Goal: Entertainment & Leisure: Consume media (video, audio)

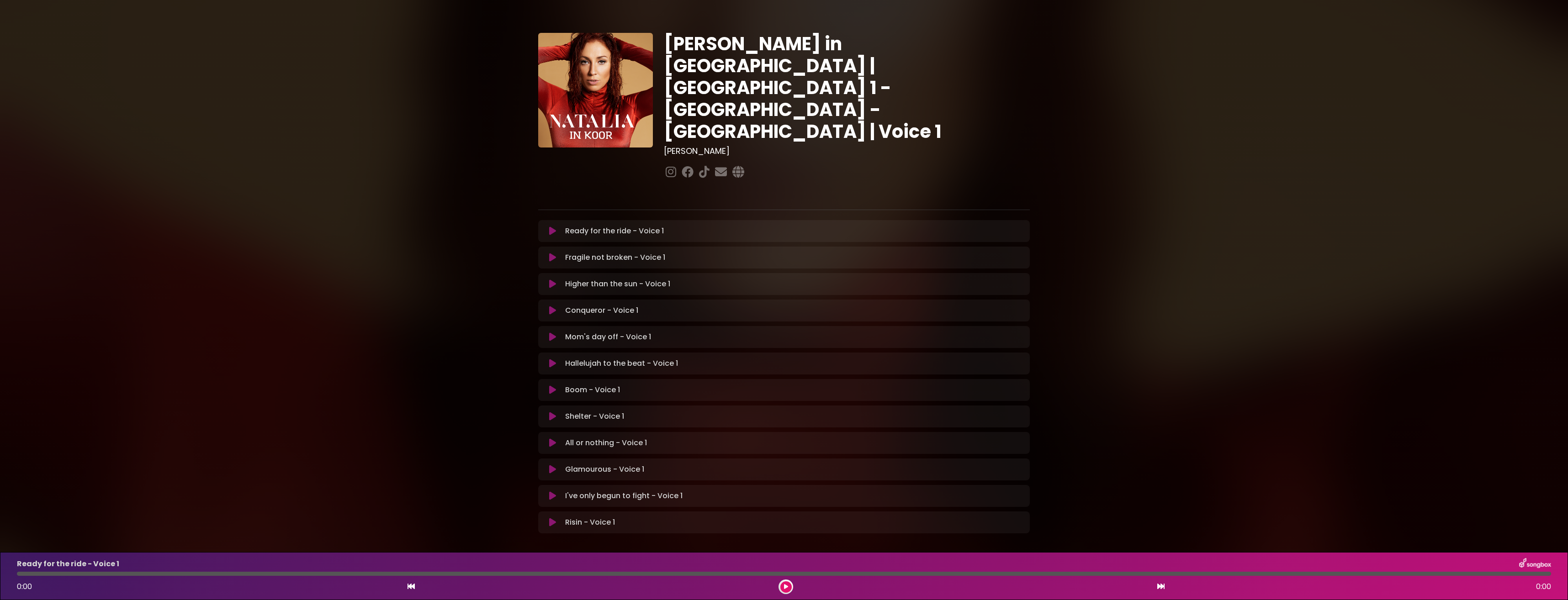
click at [550, 412] on icon at bounding box center [552, 416] width 7 height 9
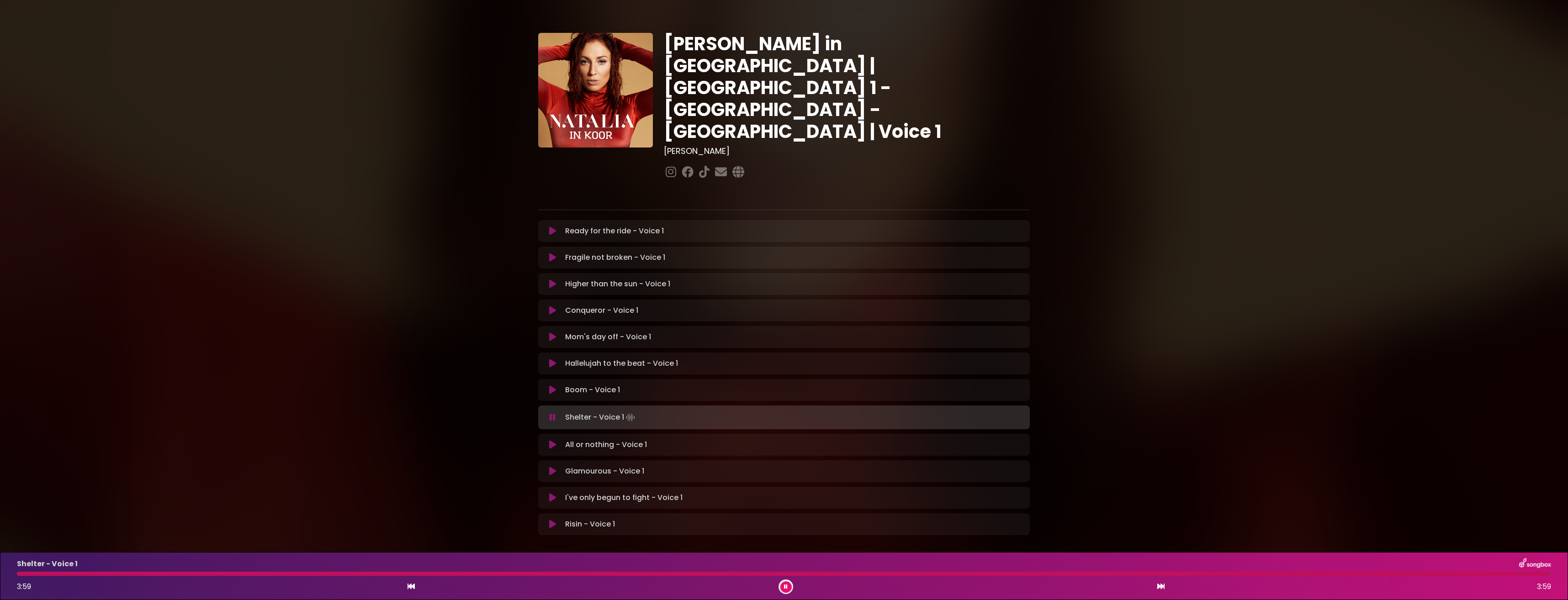
click at [787, 585] on button at bounding box center [785, 586] width 11 height 11
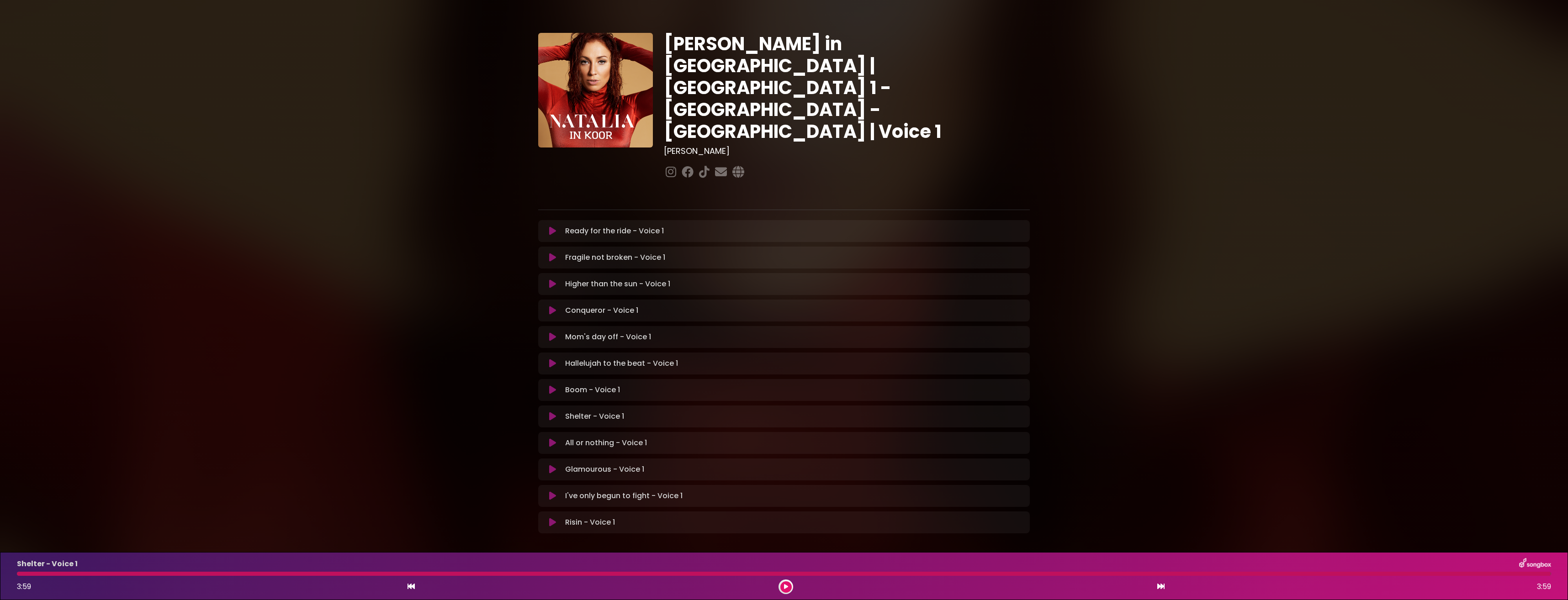
click at [553, 412] on icon at bounding box center [552, 416] width 7 height 9
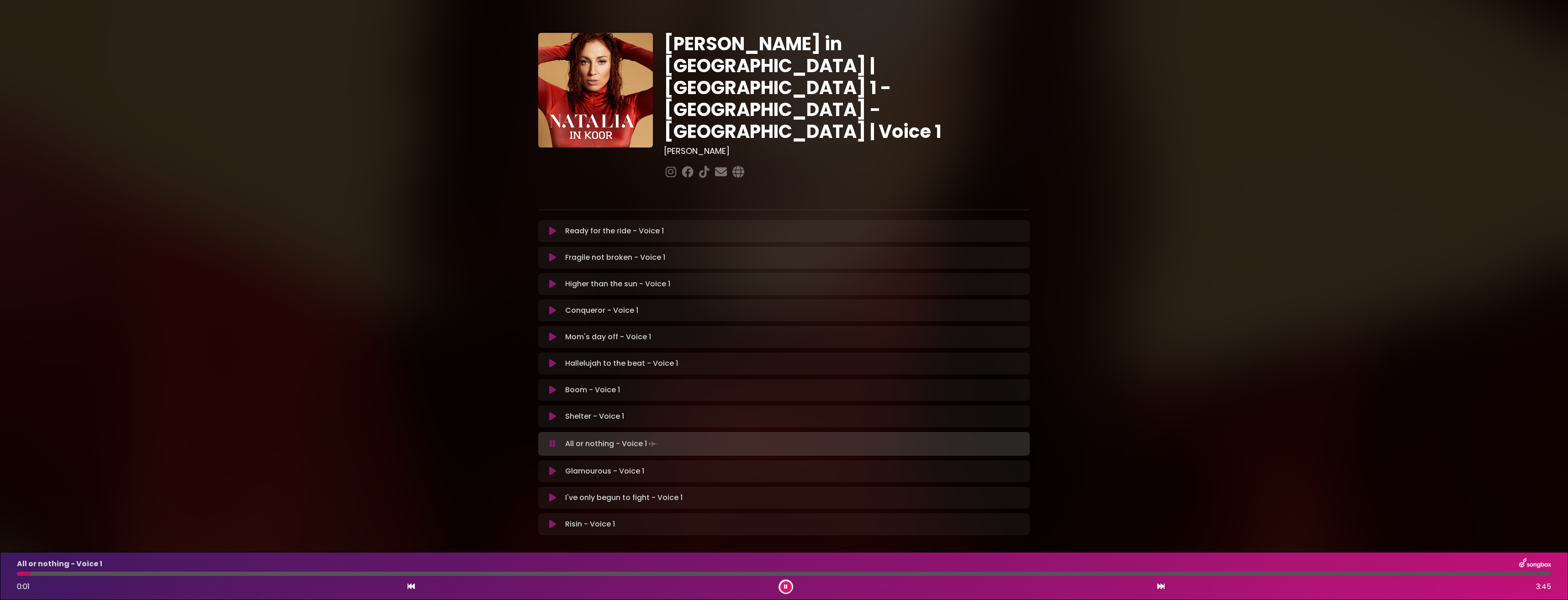
click at [553, 412] on icon at bounding box center [552, 416] width 7 height 9
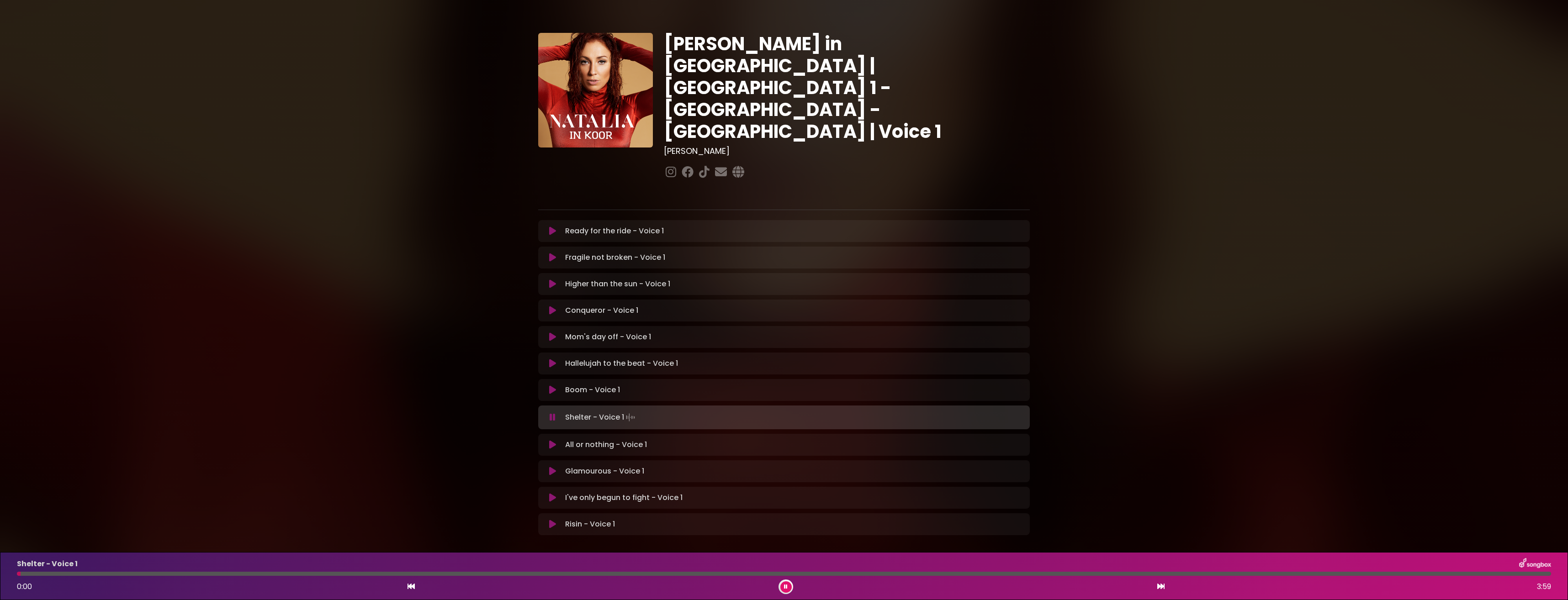
click at [20, 574] on div at bounding box center [18, 574] width 4 height 4
click at [489, 576] on div "Shelter - Voice 1 1:56 3:59" at bounding box center [784, 577] width 1545 height 36
click at [487, 570] on div "Shelter - Voice 1 1:56 3:59" at bounding box center [784, 577] width 1545 height 36
click at [489, 572] on div at bounding box center [393, 574] width 754 height 4
click at [422, 572] on div at bounding box center [257, 574] width 482 height 4
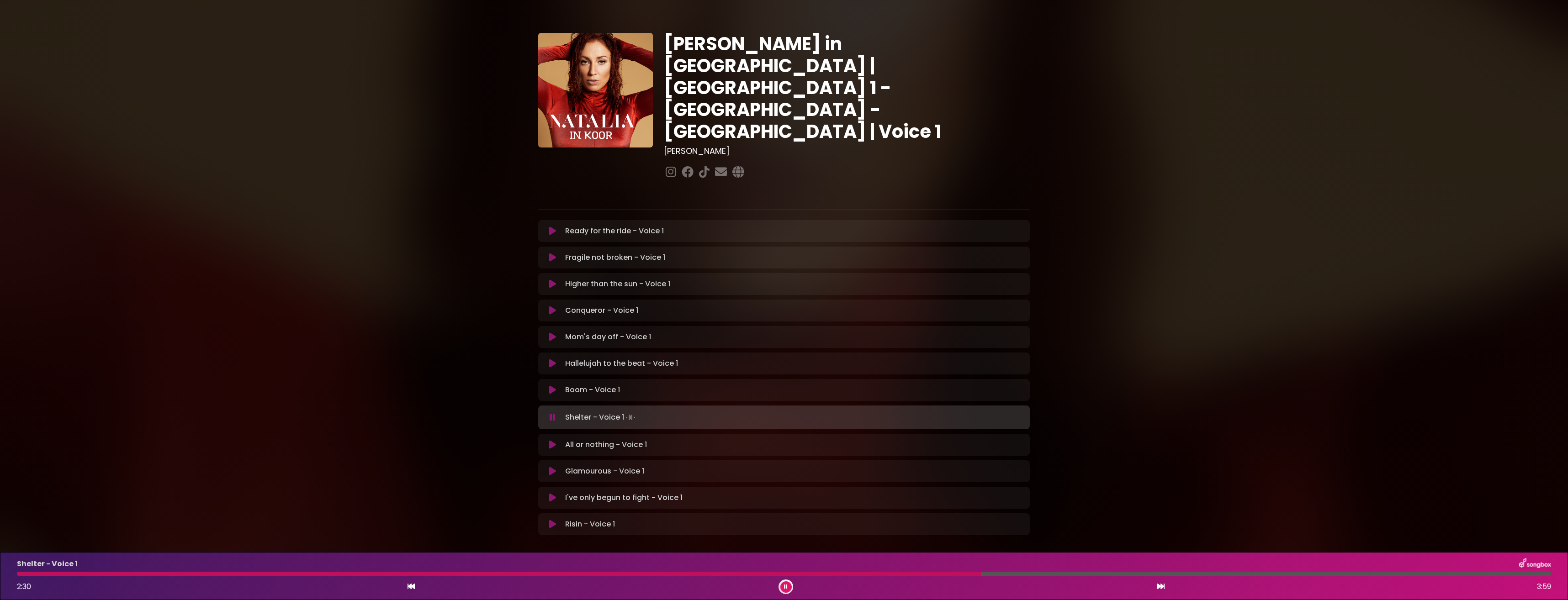
click at [830, 572] on div at bounding box center [498, 574] width 964 height 4
click at [740, 573] on div at bounding box center [378, 574] width 723 height 4
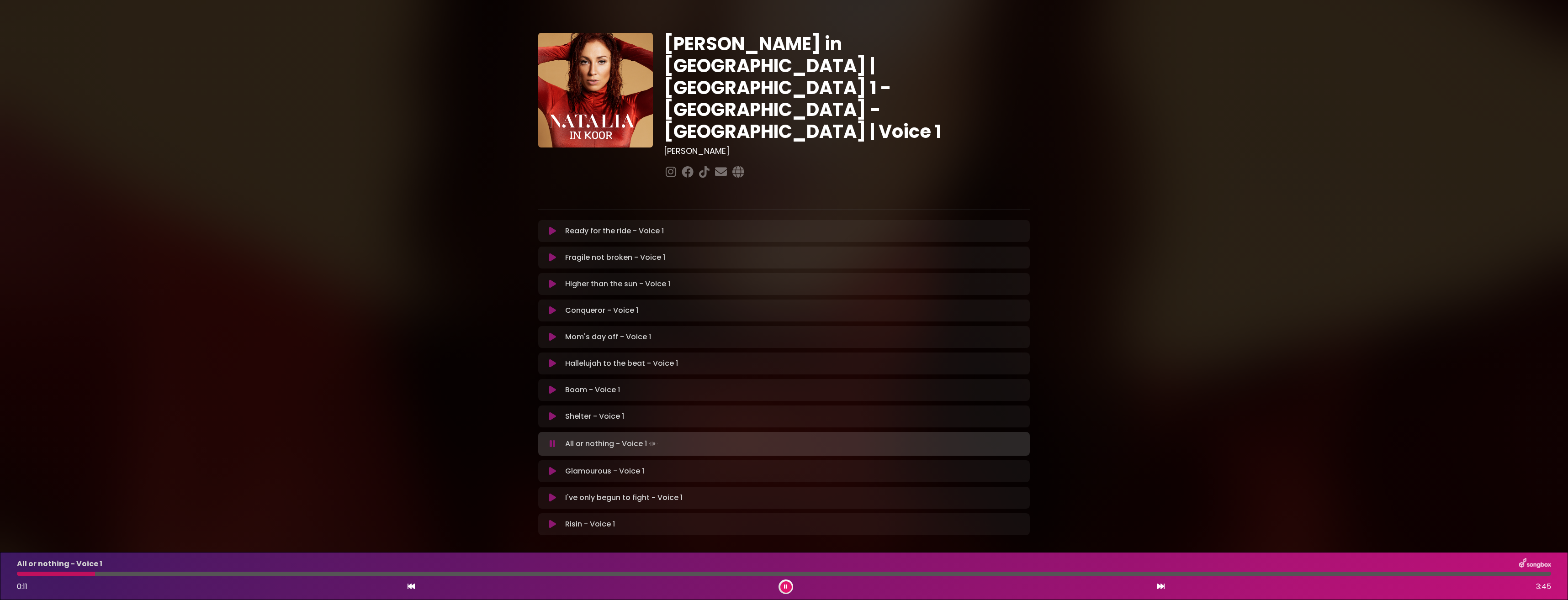
click at [785, 585] on icon at bounding box center [785, 586] width 4 height 5
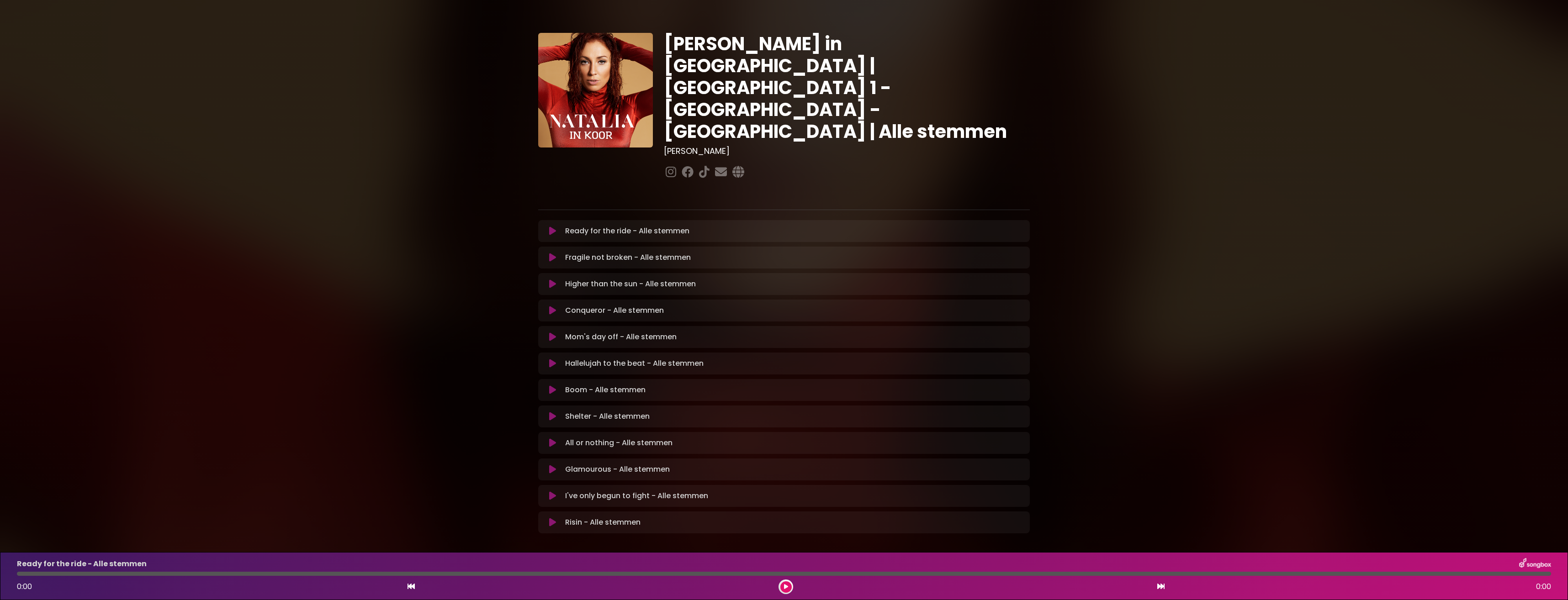
click at [557, 412] on button at bounding box center [553, 416] width 18 height 9
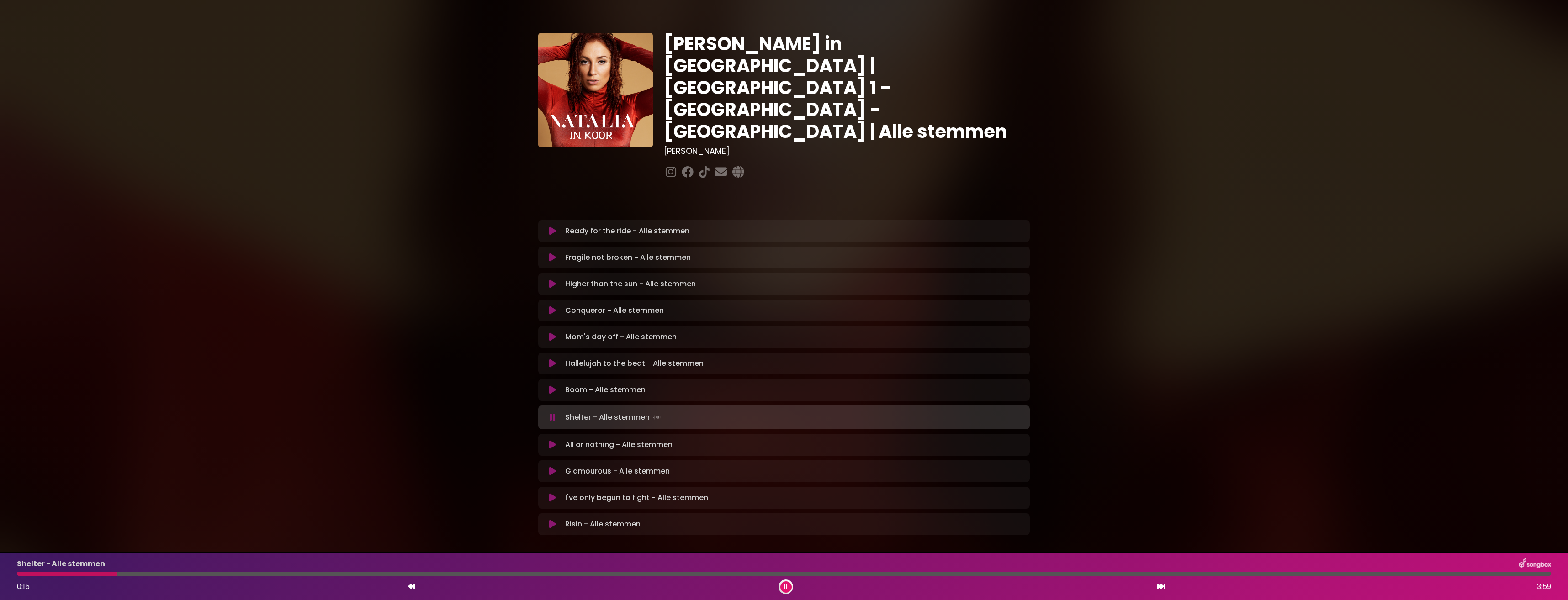
click at [19, 576] on div at bounding box center [66, 574] width 100 height 4
click at [407, 572] on div at bounding box center [327, 574] width 622 height 4
click at [364, 571] on div "Shelter - Alle stemmen 1:16 3:59" at bounding box center [784, 577] width 1545 height 36
click at [365, 571] on div "Shelter - Alle stemmen 1:18 3:59" at bounding box center [784, 577] width 1545 height 36
click at [367, 574] on div at bounding box center [270, 574] width 507 height 4
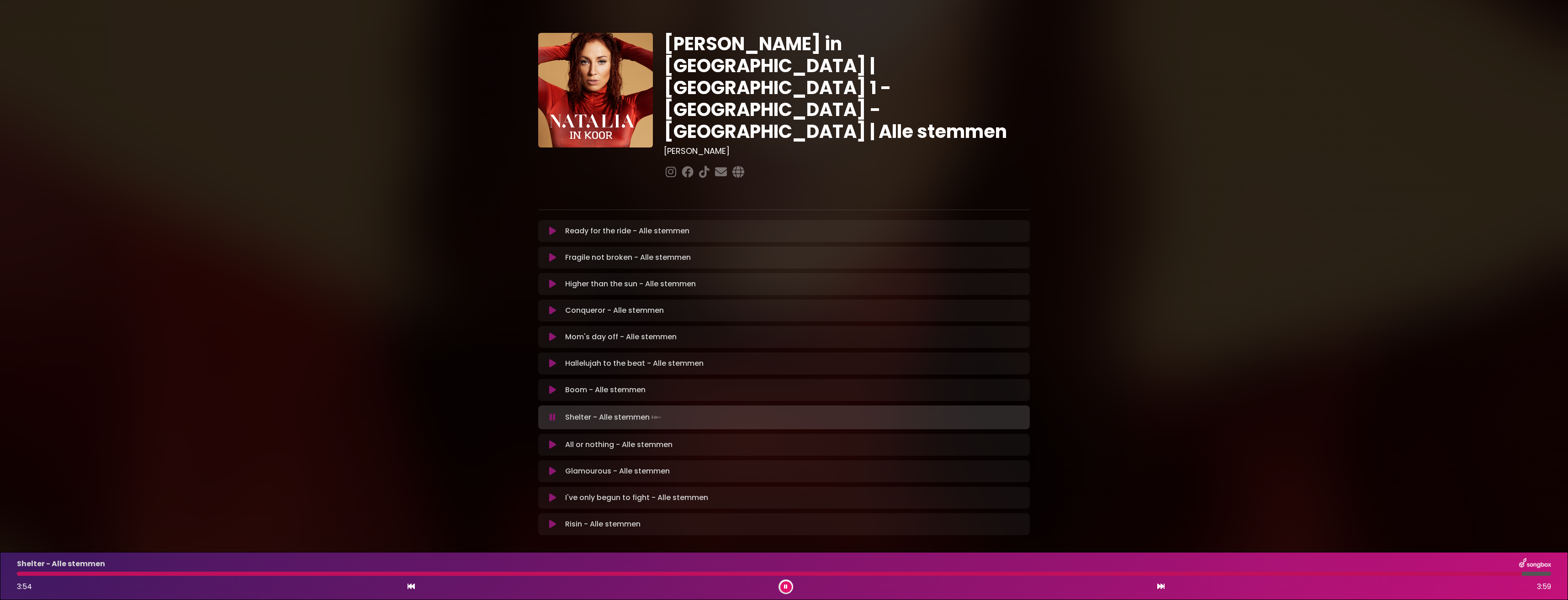
click at [786, 585] on icon at bounding box center [785, 586] width 4 height 5
